Goal: Complete application form: Complete application form

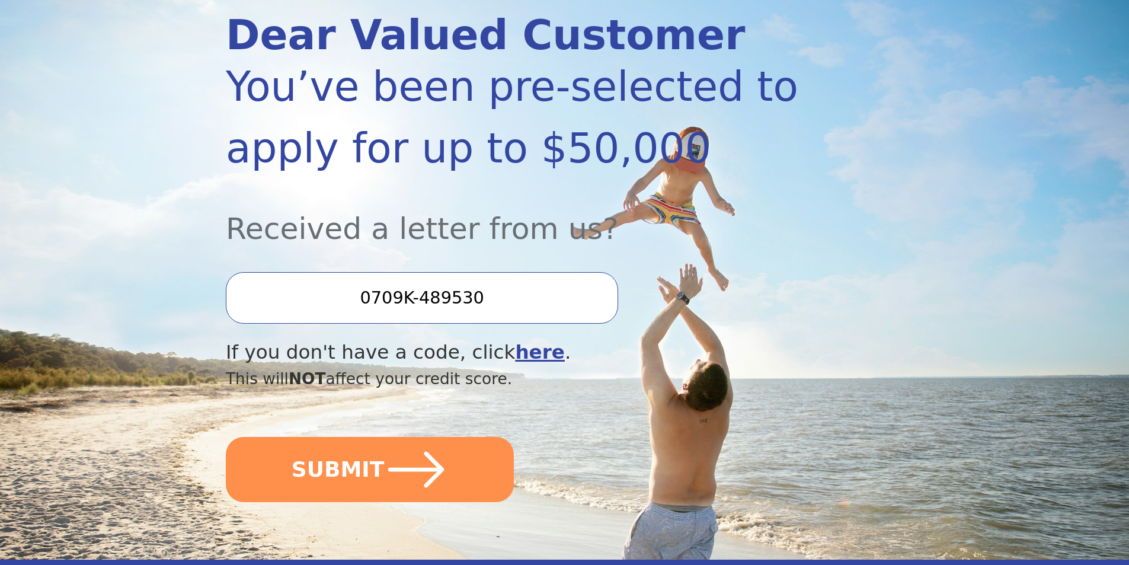
scroll to position [178, 0]
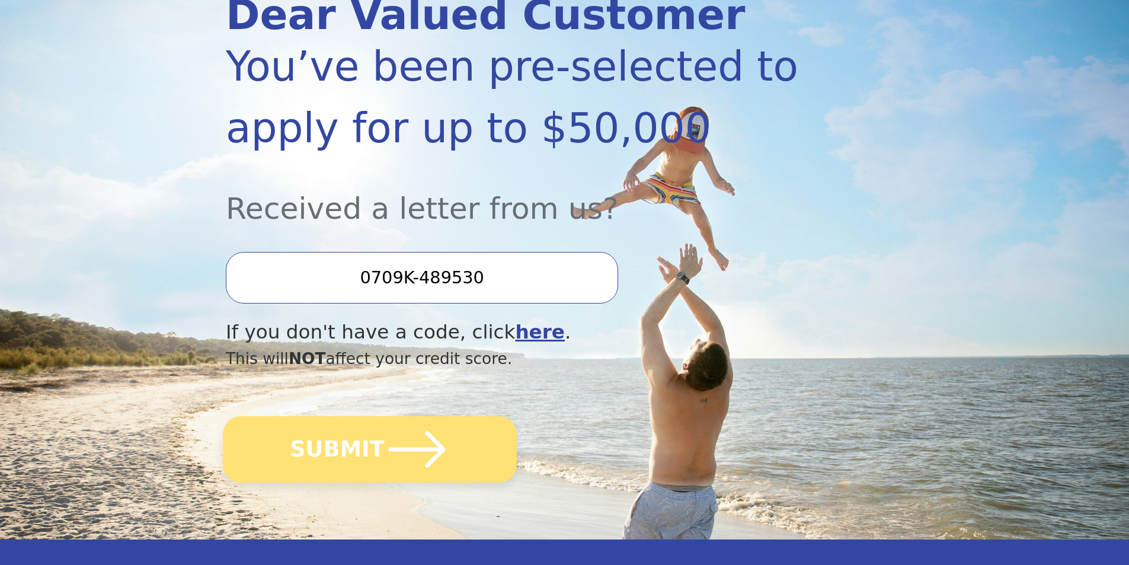
click at [341, 454] on button "SUBMIT" at bounding box center [370, 449] width 294 height 66
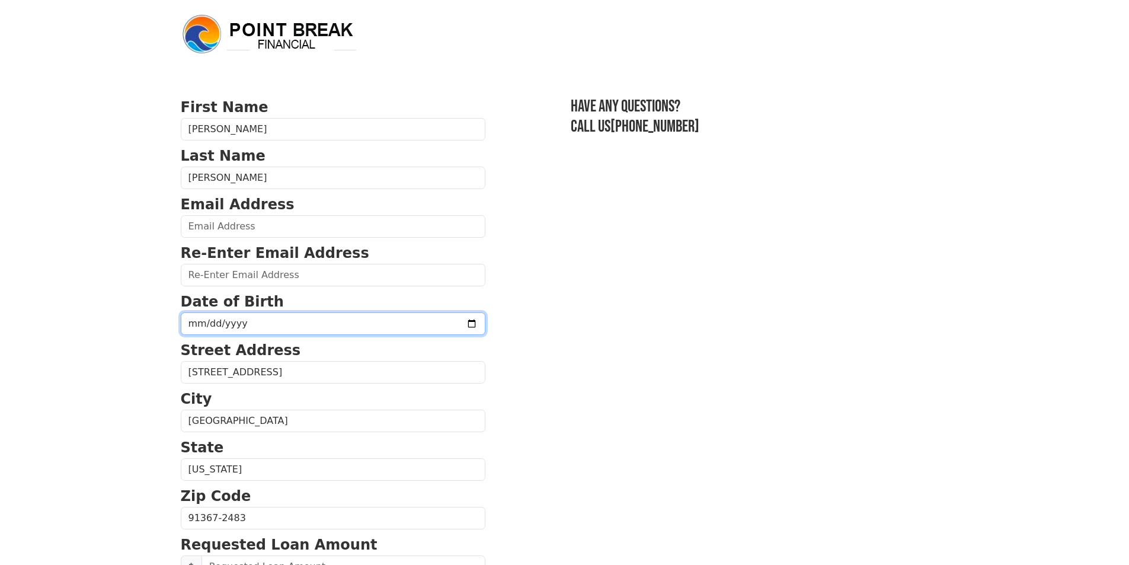
click at [247, 322] on input "date" at bounding box center [333, 323] width 305 height 23
type input "1968-02-03"
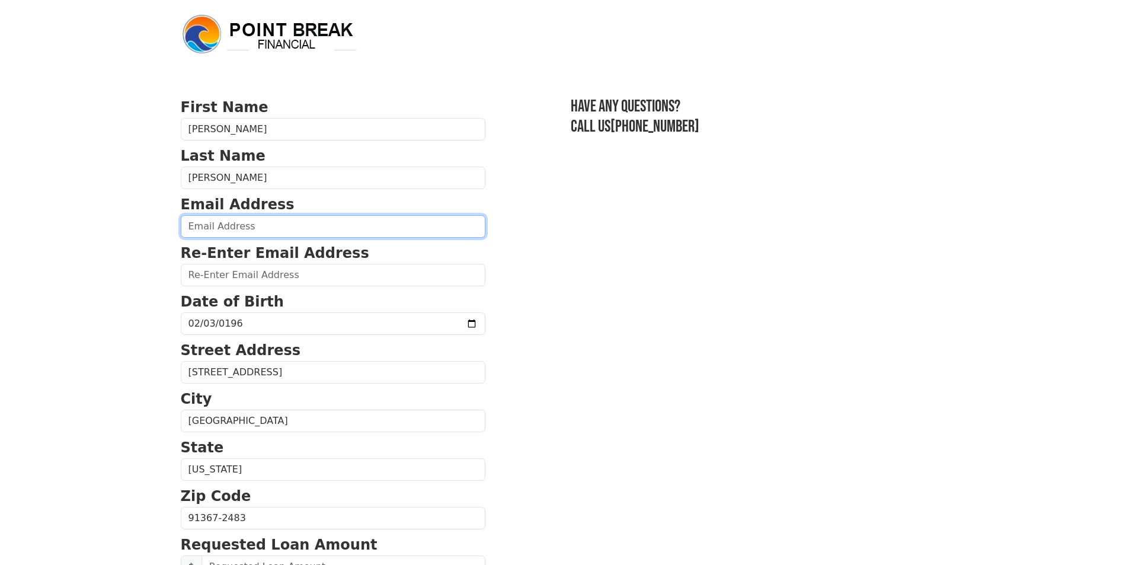
click at [201, 229] on input "email" at bounding box center [333, 226] width 305 height 23
type input "todd.walker26@yahoo.com"
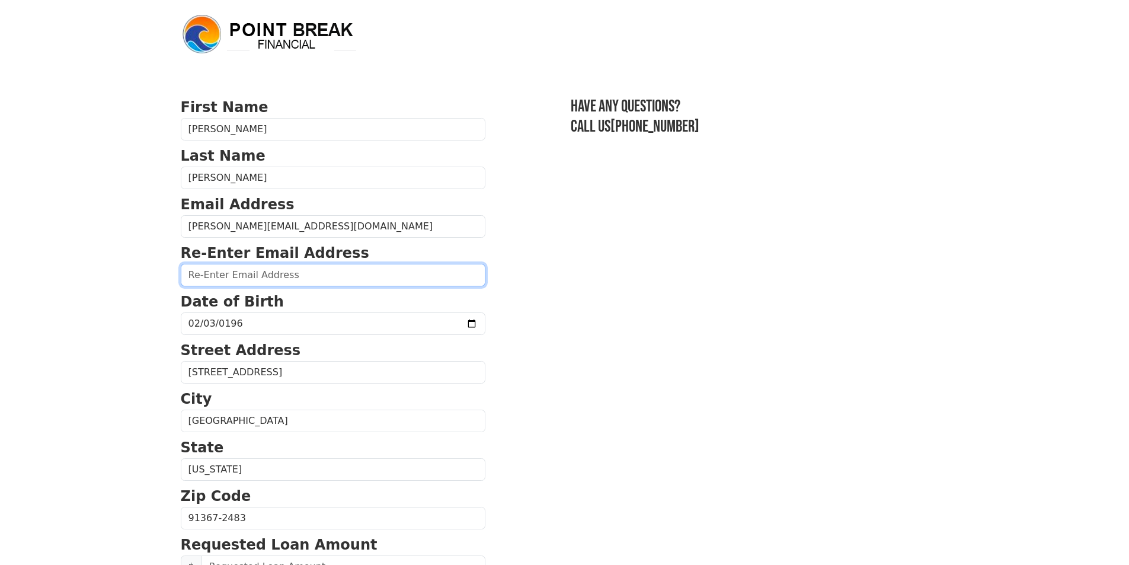
click at [213, 279] on input "email" at bounding box center [333, 275] width 305 height 23
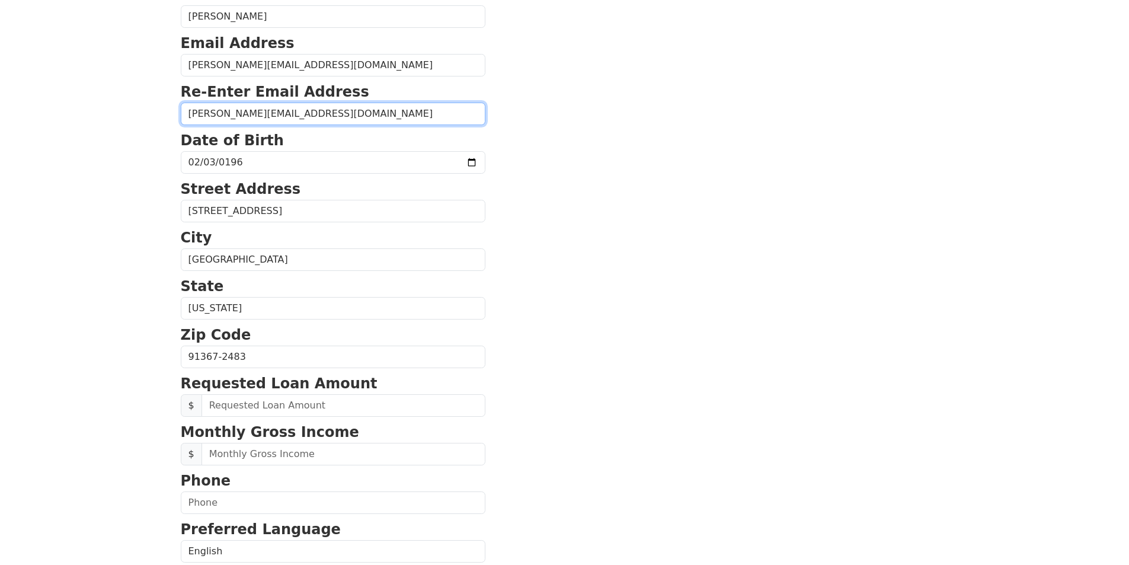
scroll to position [178, 0]
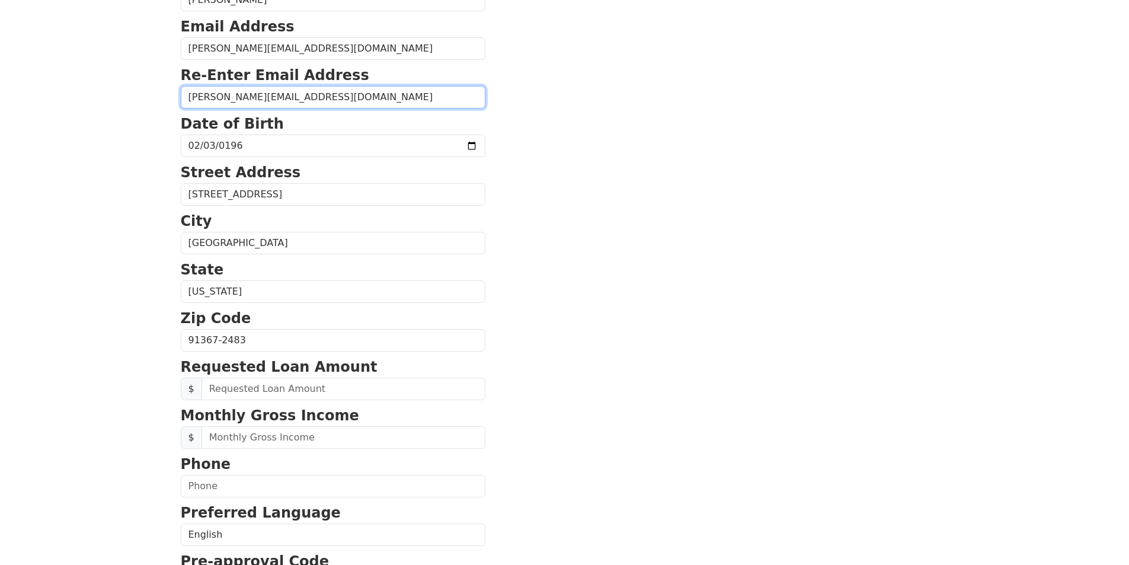
type input "todd.walker26@yahoo.com"
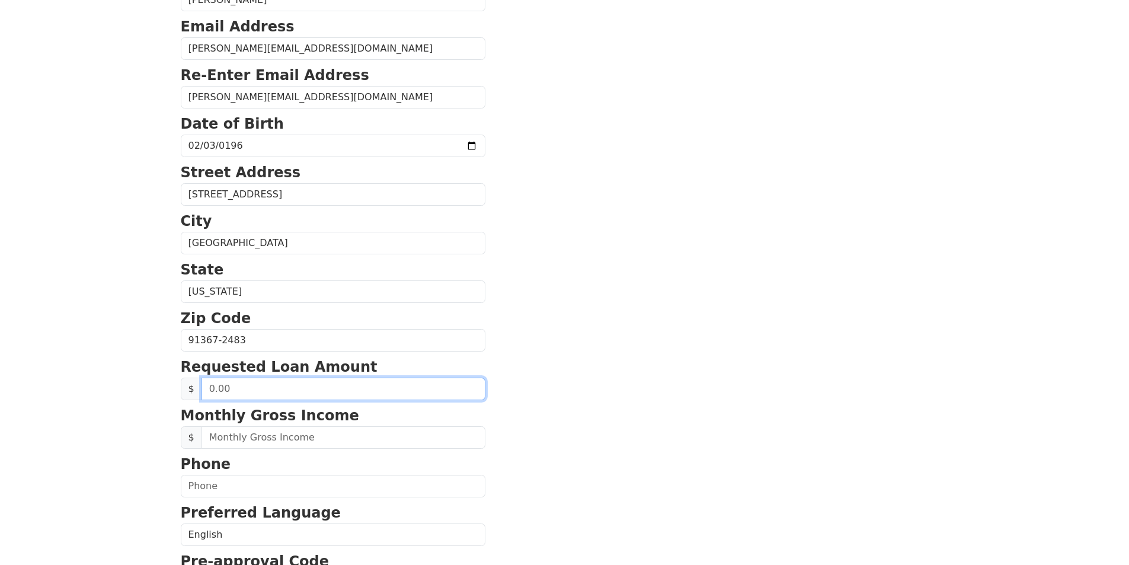
click at [224, 390] on input "text" at bounding box center [344, 389] width 284 height 23
type input "20,000.00"
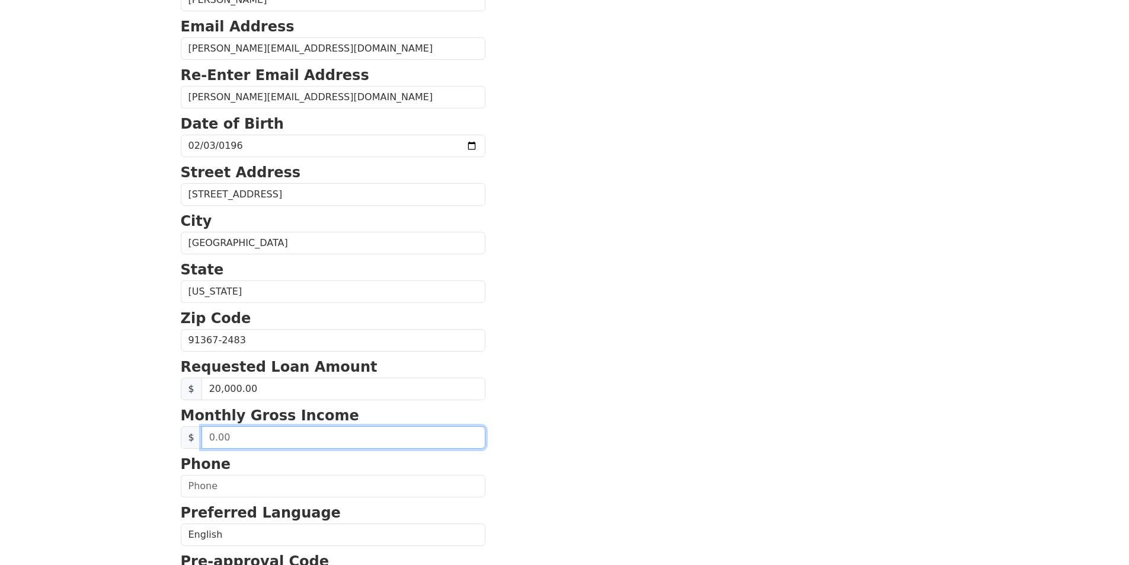
click at [224, 439] on input "text" at bounding box center [344, 437] width 284 height 23
drag, startPoint x: 228, startPoint y: 439, endPoint x: 191, endPoint y: 439, distance: 36.8
click at [191, 439] on div "$" at bounding box center [333, 437] width 305 height 23
type input "13,500.00"
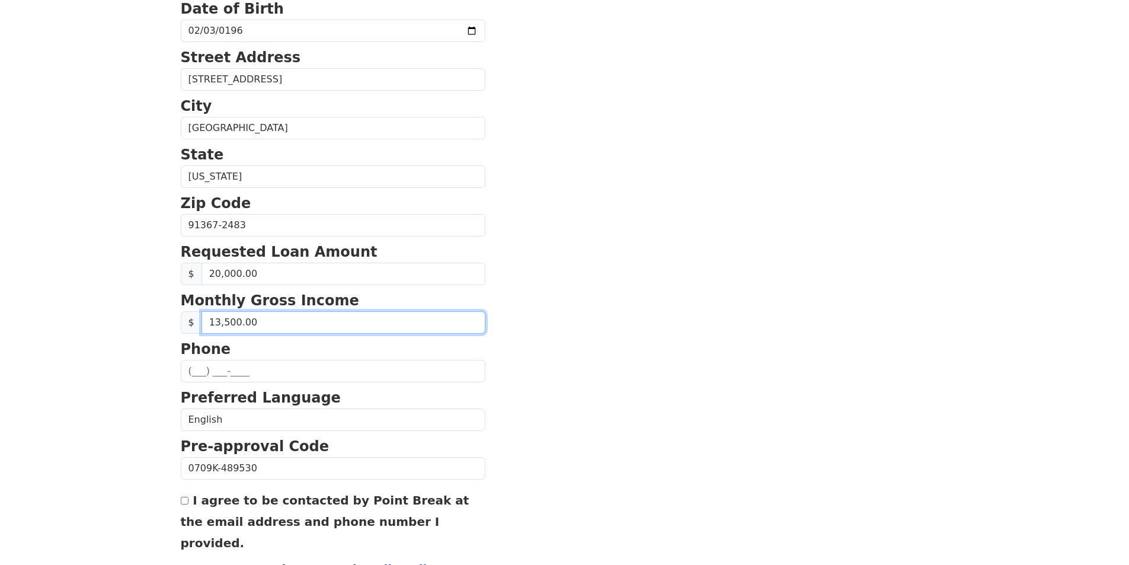
scroll to position [356, 0]
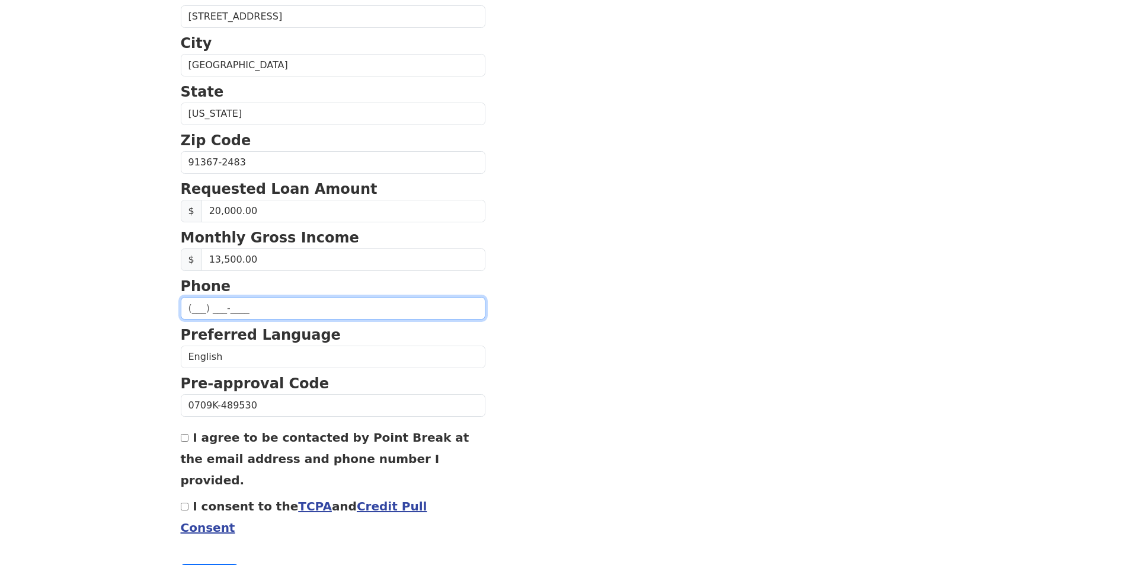
click at [203, 312] on input "text" at bounding box center [333, 308] width 305 height 23
type input "(707) 416-8293"
click at [183, 442] on input "I agree to be contacted by Point Break at the email address and phone number I …" at bounding box center [185, 438] width 8 height 8
checkbox input "true"
click at [183, 503] on input "I consent to the TCPA and Credit Pull Consent" at bounding box center [185, 507] width 8 height 8
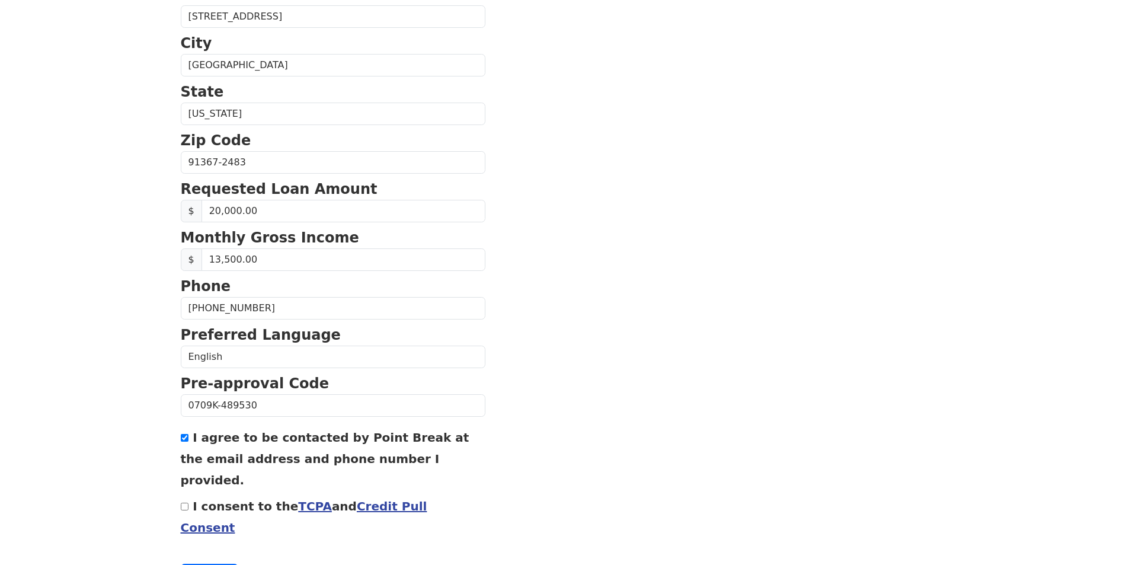
checkbox input "true"
click at [218, 564] on button "Continue" at bounding box center [210, 575] width 58 height 23
